Goal: Task Accomplishment & Management: Use online tool/utility

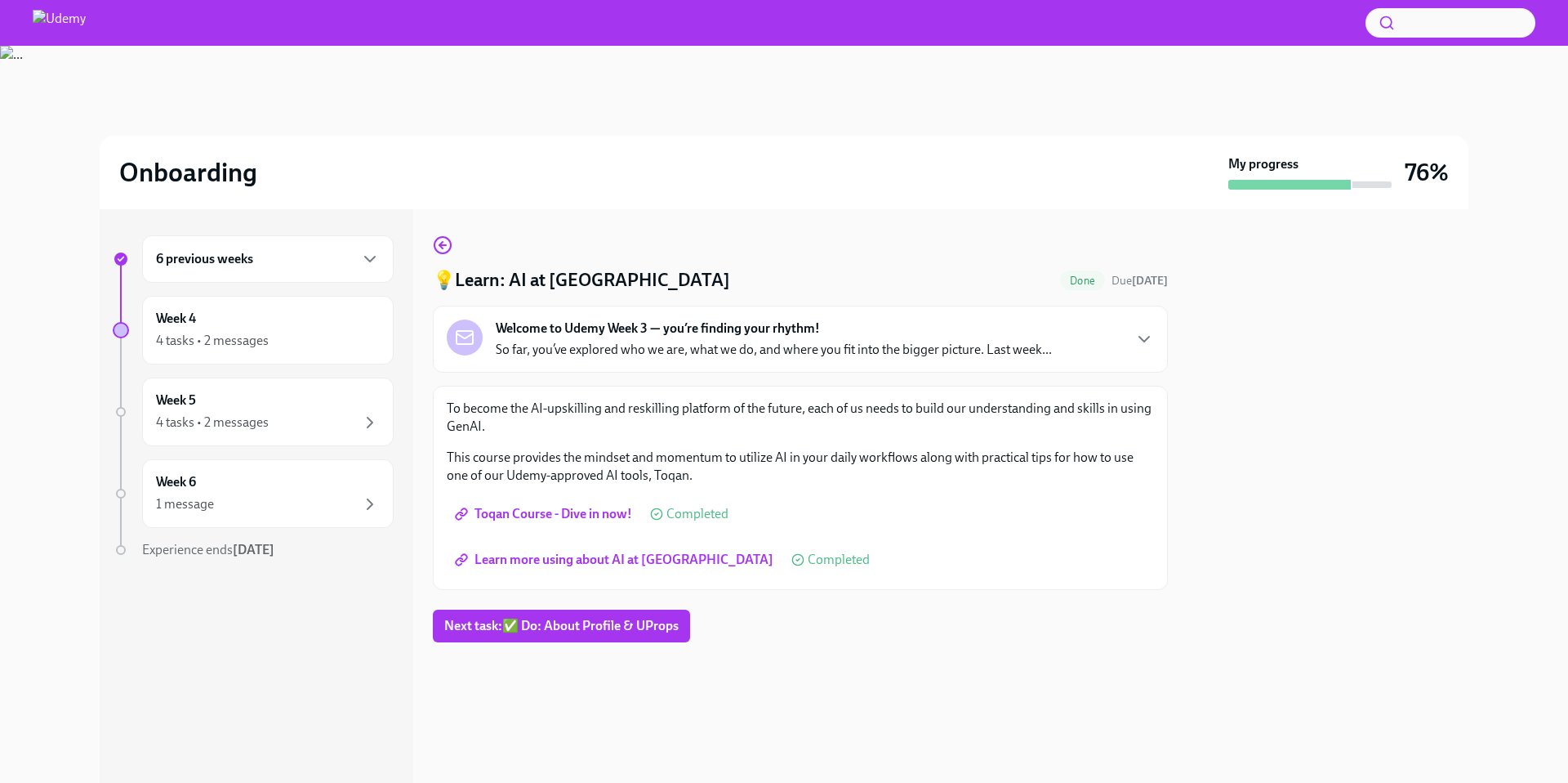
click at [358, 260] on div "6 previous weeks" at bounding box center [268, 259] width 224 height 20
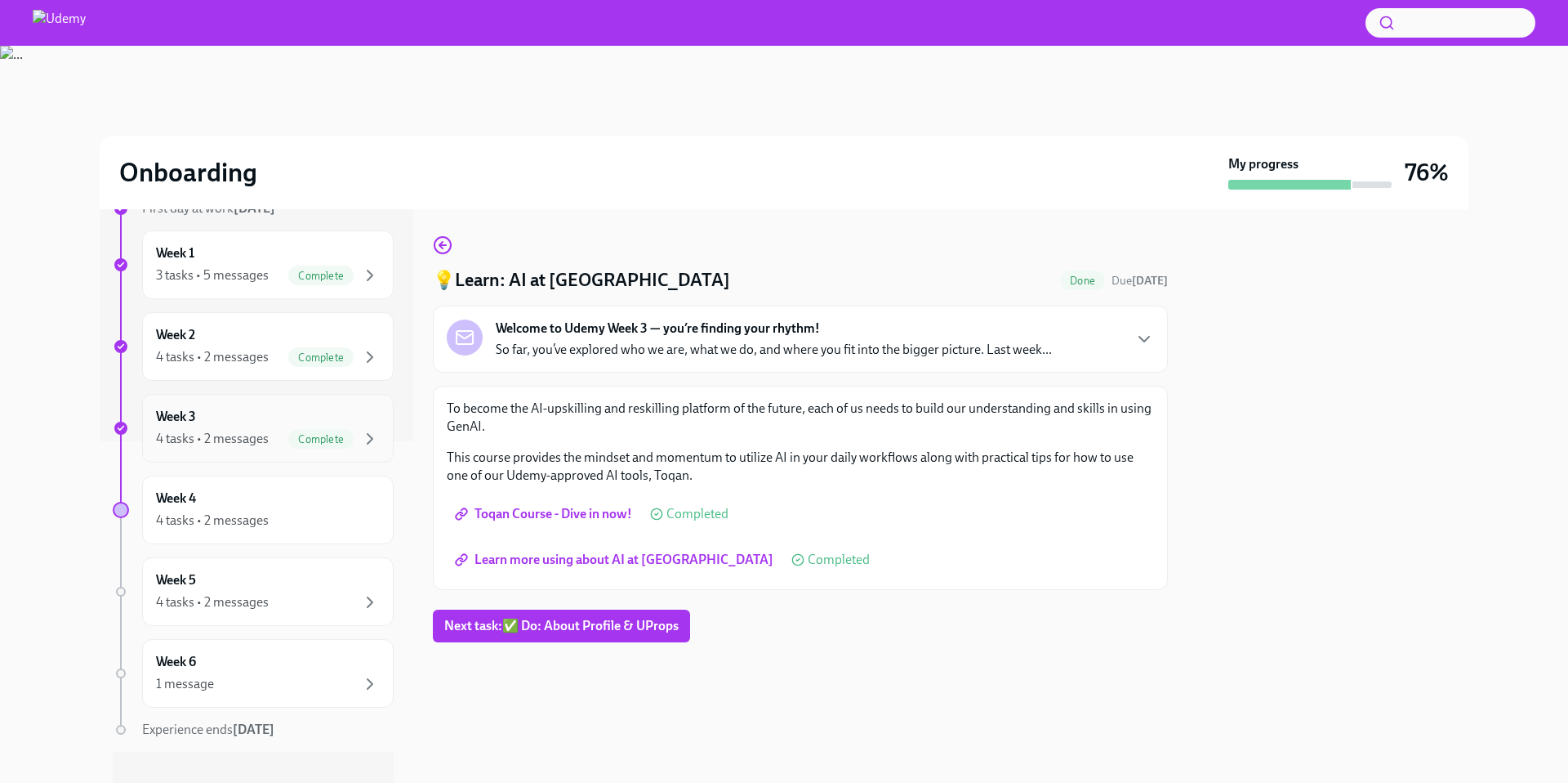
scroll to position [344, 0]
click at [321, 591] on div "4 tasks • 2 messages" at bounding box center [268, 600] width 224 height 20
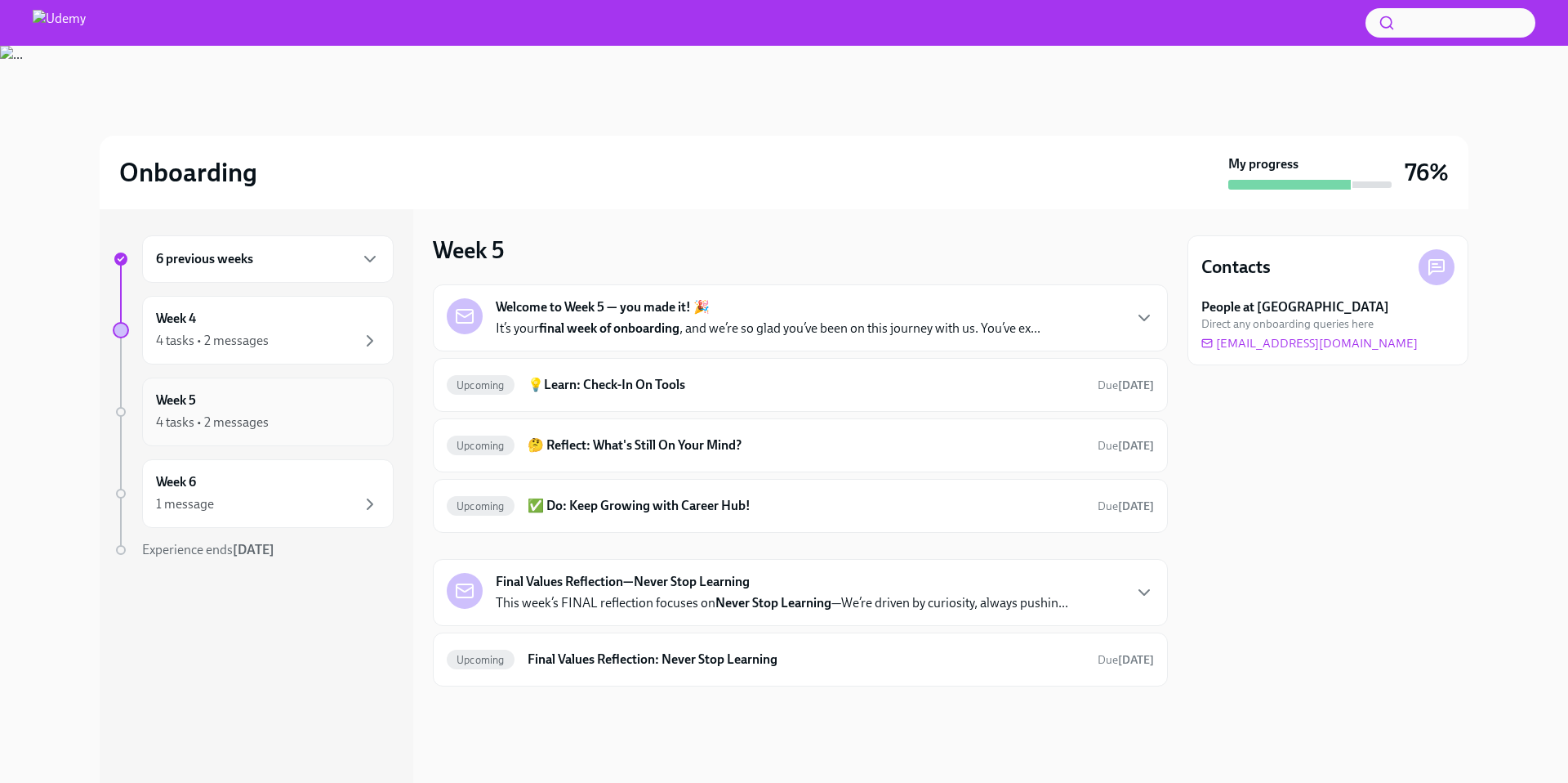
click at [317, 406] on div "Week 5 4 tasks • 2 messages" at bounding box center [268, 412] width 224 height 41
click at [299, 347] on div "4 tasks • 2 messages" at bounding box center [268, 341] width 224 height 20
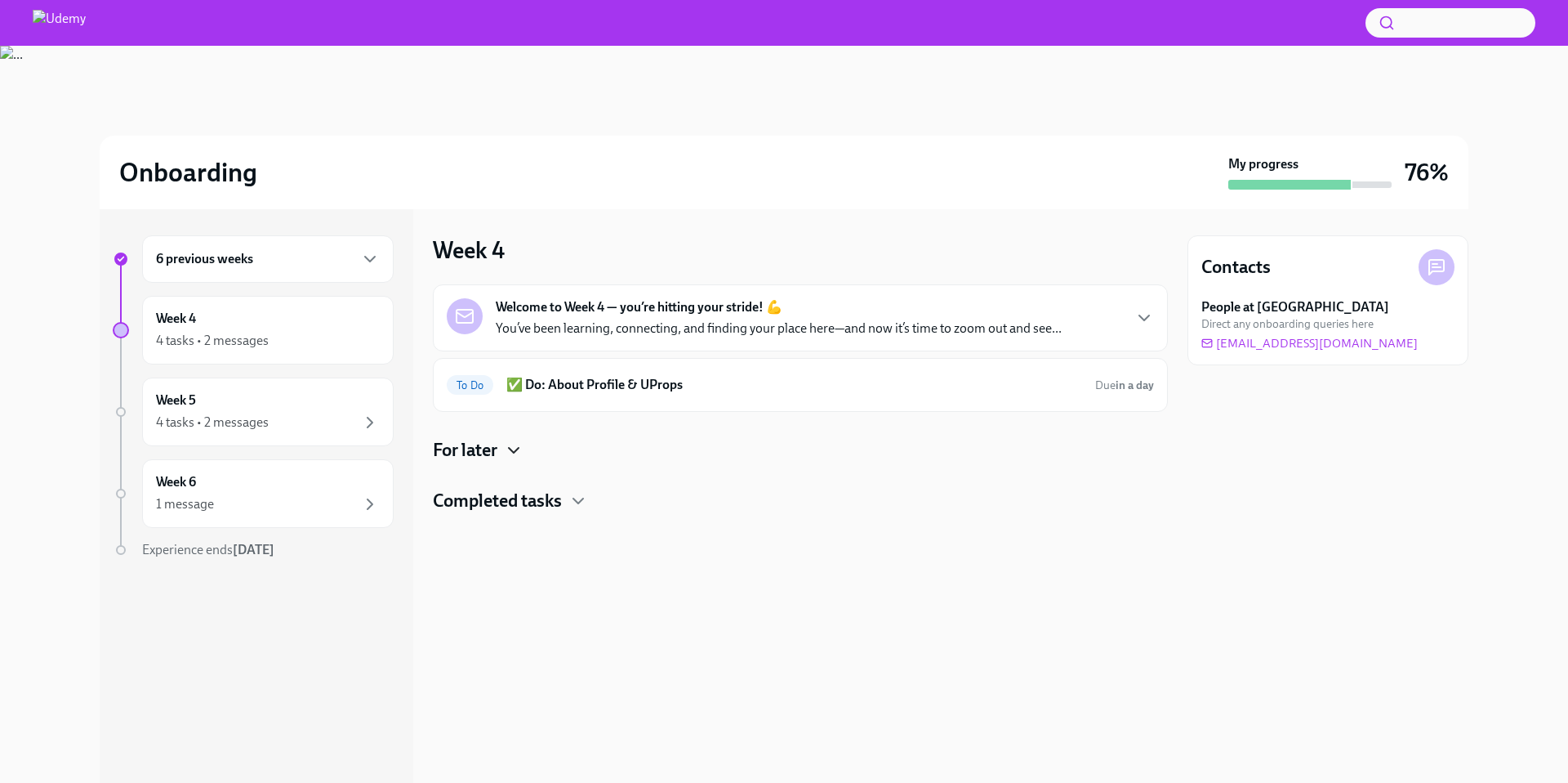
click at [506, 443] on icon "button" at bounding box center [514, 451] width 20 height 20
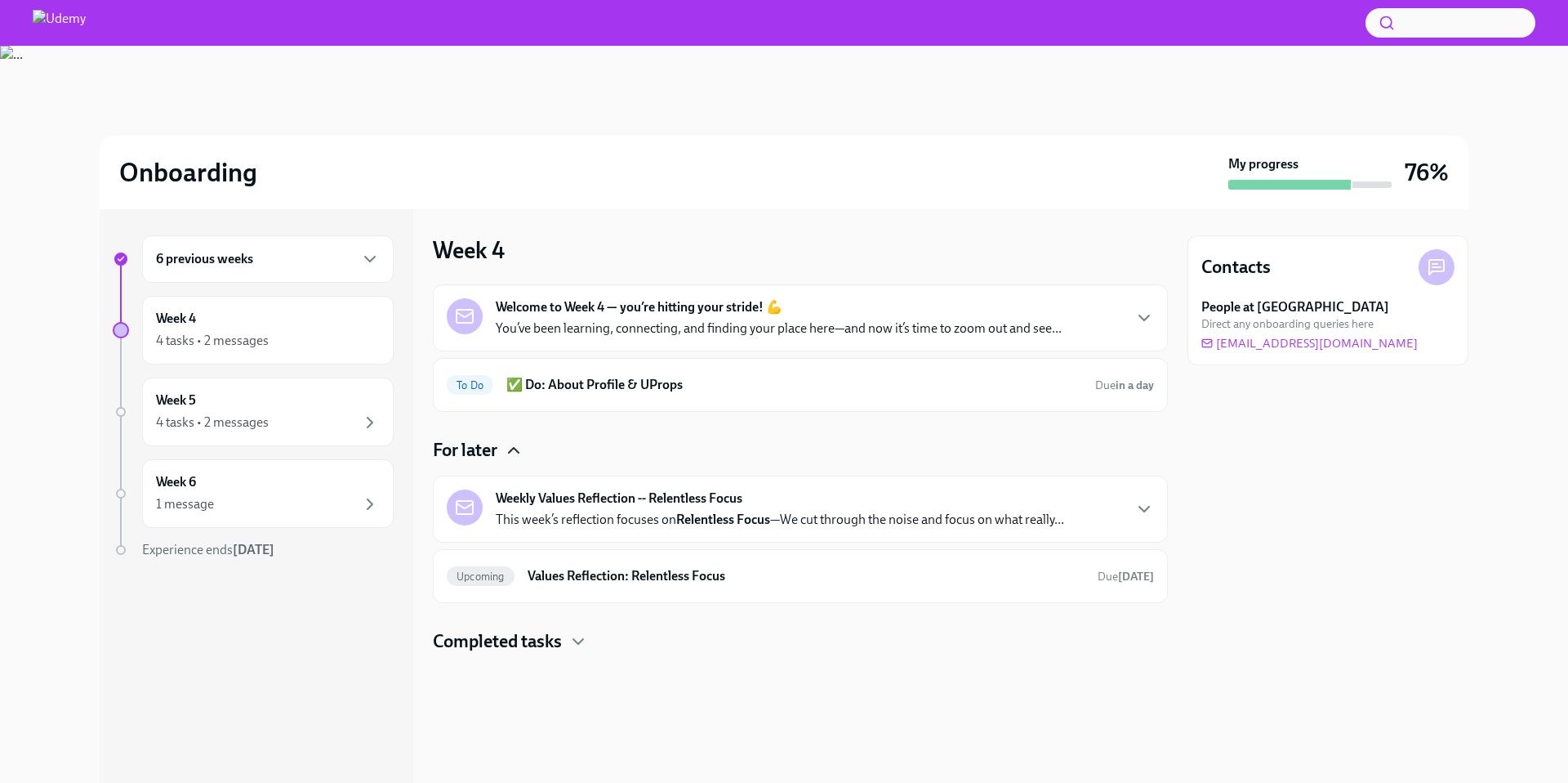
click at [537, 495] on strong "Weekly Values Reflection -- Relentless Focus" at bounding box center [618, 499] width 246 height 18
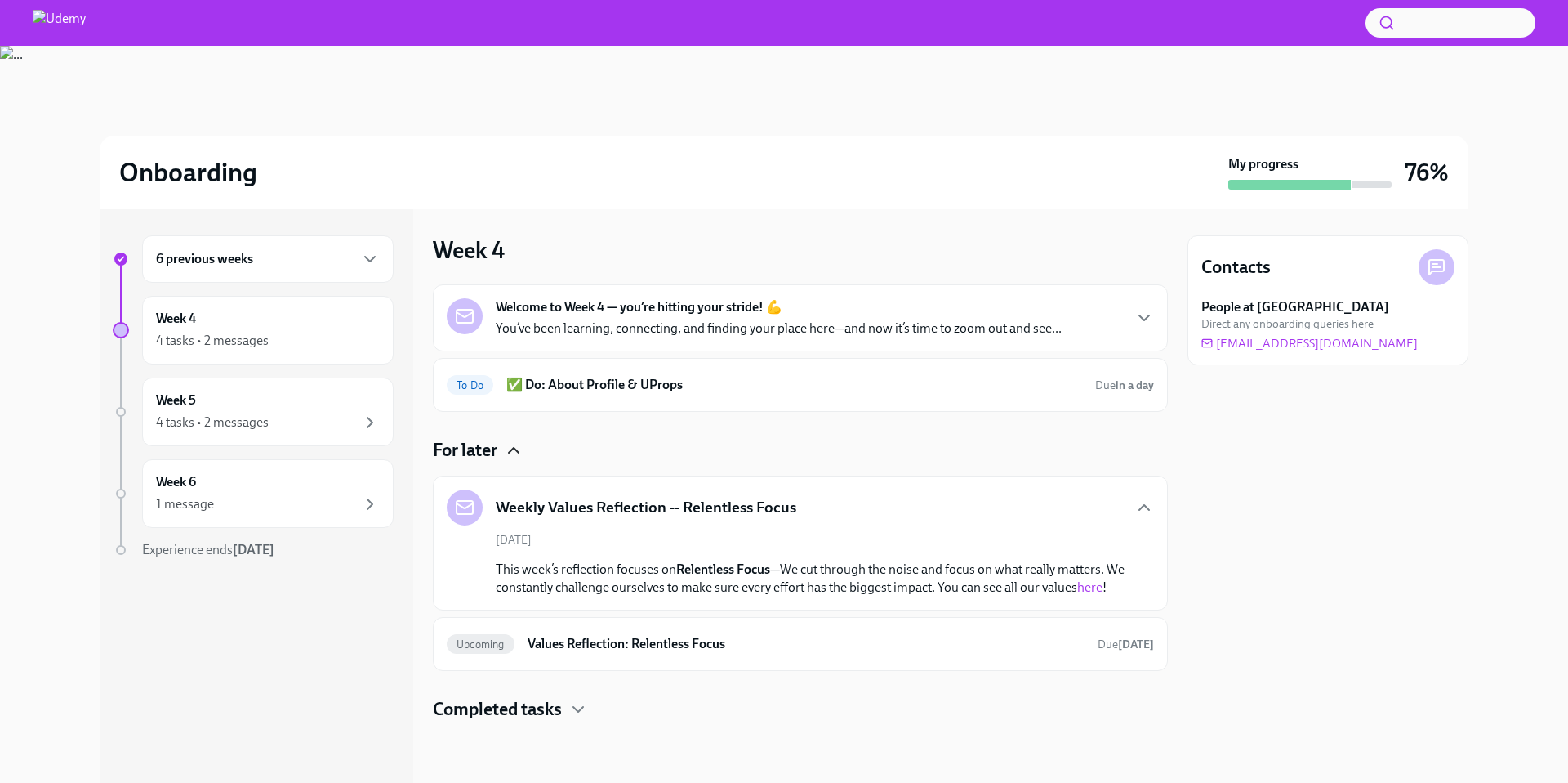
click at [1088, 593] on link "here" at bounding box center [1090, 587] width 25 height 16
